Goal: Information Seeking & Learning: Learn about a topic

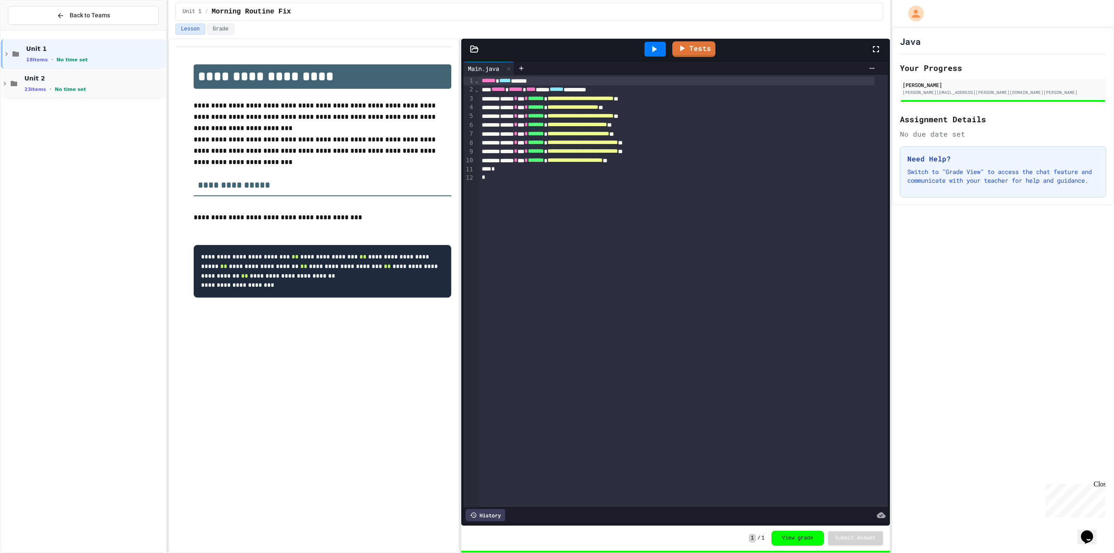
click at [8, 81] on icon at bounding box center [5, 84] width 8 height 8
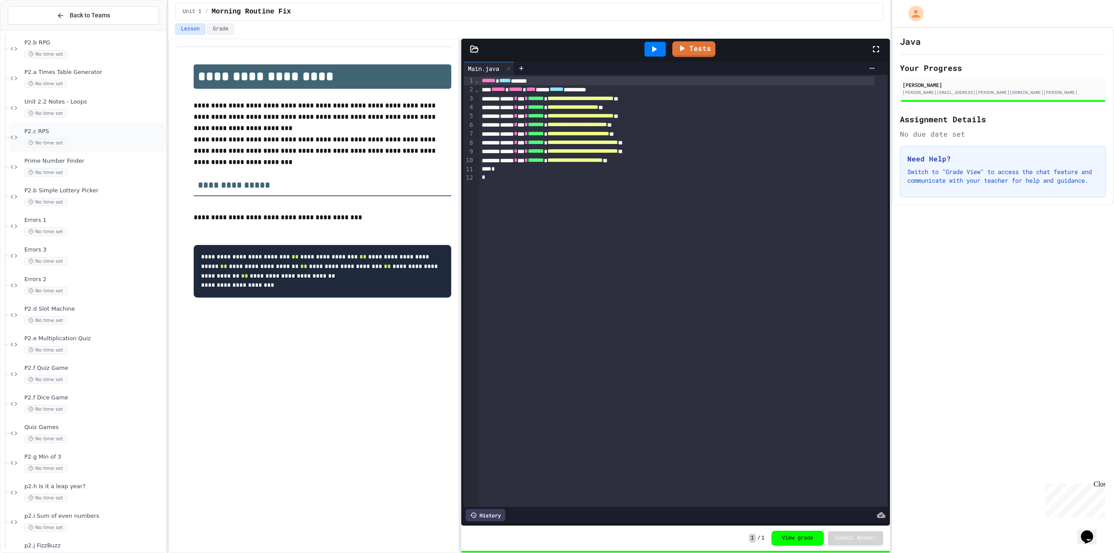
scroll to position [235, 0]
click at [115, 501] on div "No time set" at bounding box center [94, 505] width 140 height 8
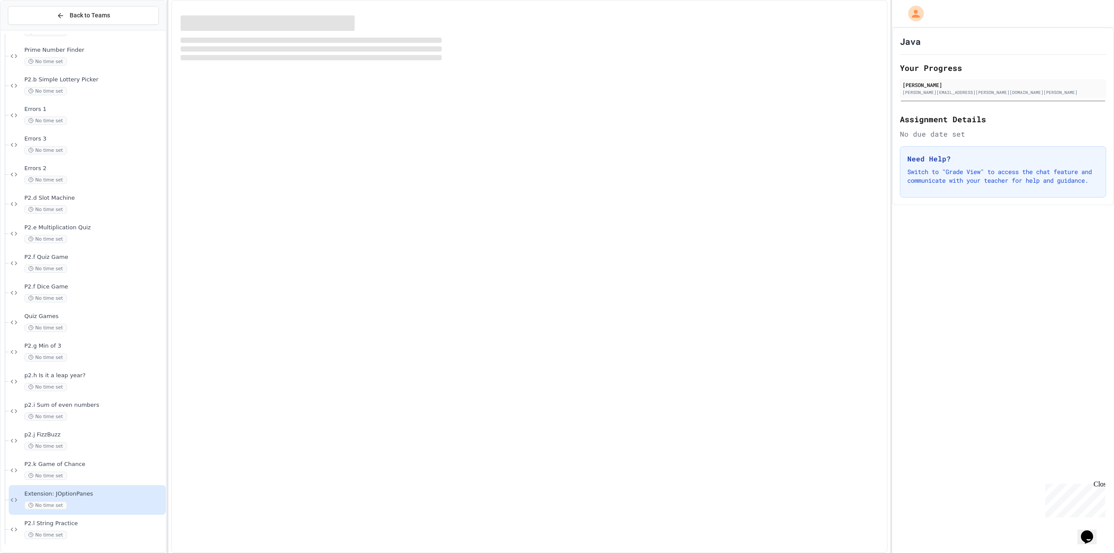
scroll to position [224, 0]
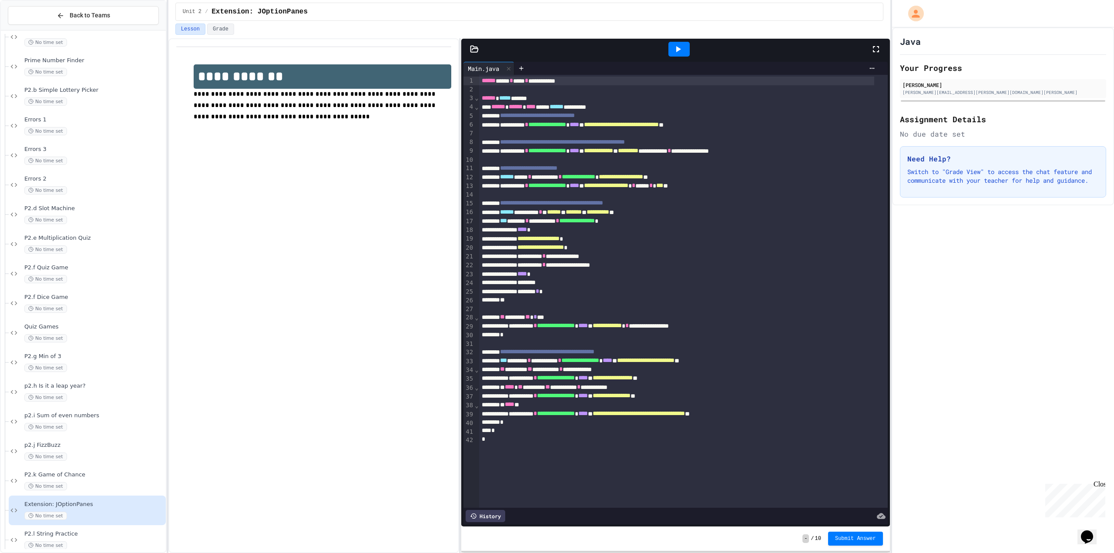
click at [682, 48] on icon at bounding box center [678, 49] width 10 height 10
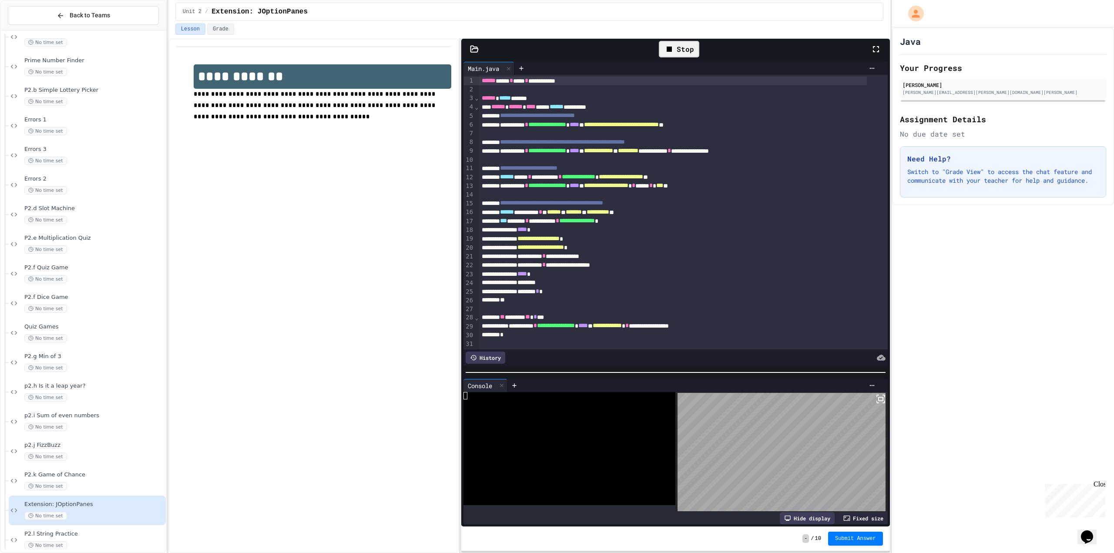
click at [708, 368] on div at bounding box center [675, 372] width 428 height 9
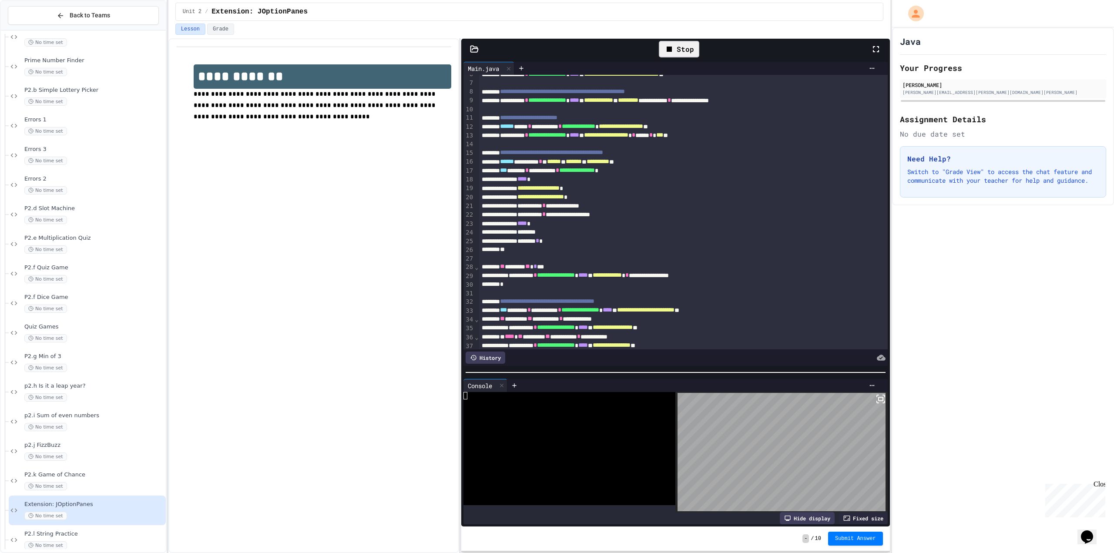
scroll to position [108, 0]
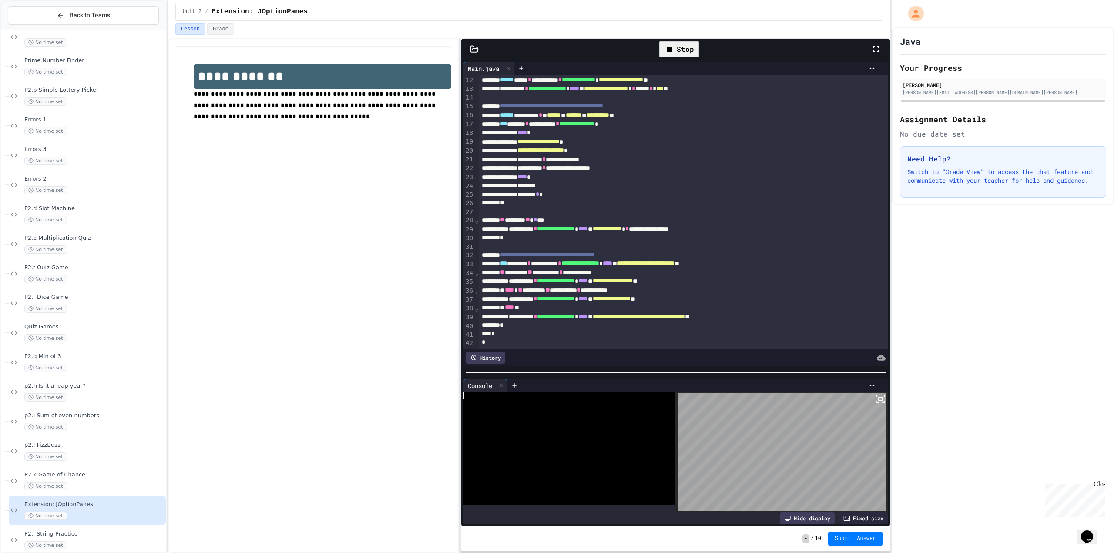
click at [306, 378] on div "**********" at bounding box center [313, 295] width 291 height 515
click at [98, 535] on span "P2.l String Practice" at bounding box center [94, 534] width 140 height 7
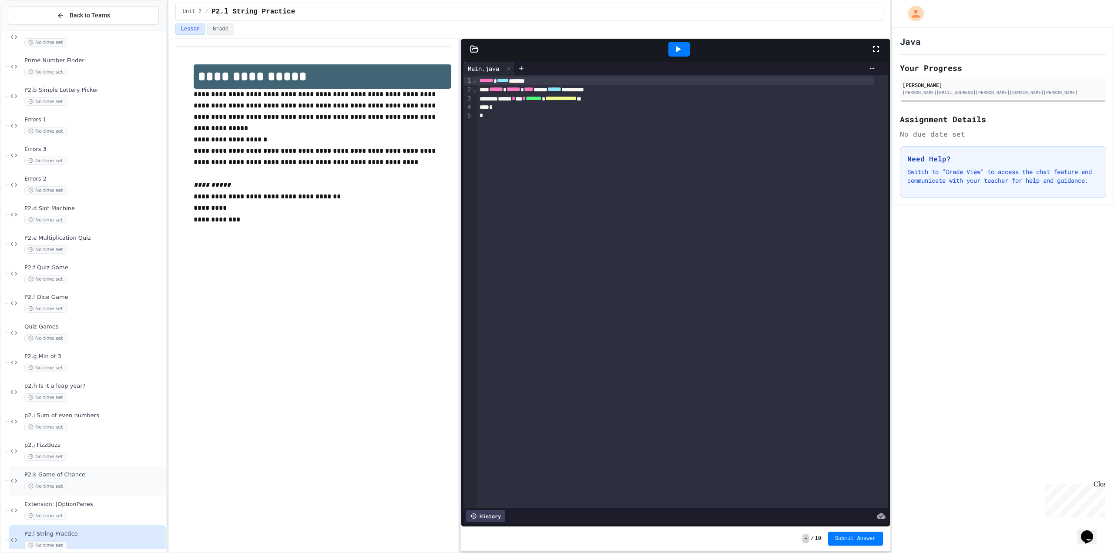
click at [108, 472] on span "P2.k Game of Chance" at bounding box center [94, 474] width 140 height 7
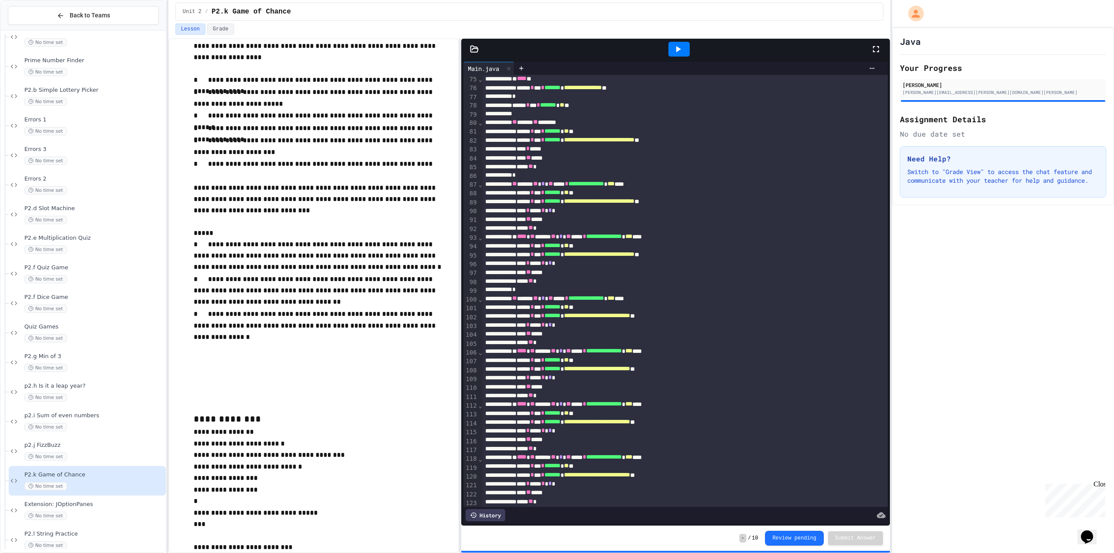
scroll to position [27, 0]
